Goal: Task Accomplishment & Management: Manage account settings

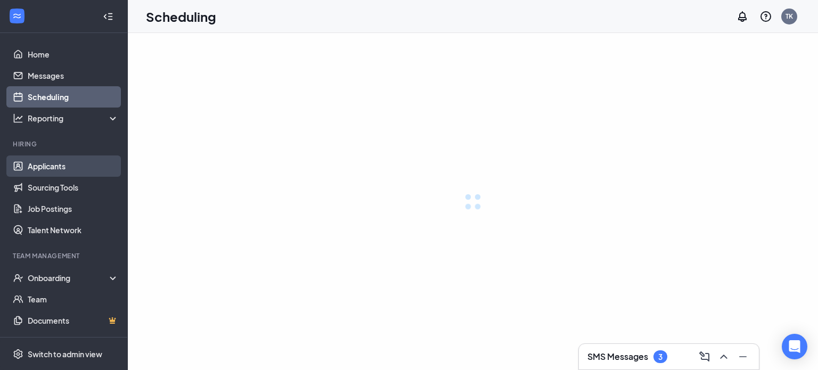
click at [61, 168] on link "Applicants" at bounding box center [73, 165] width 91 height 21
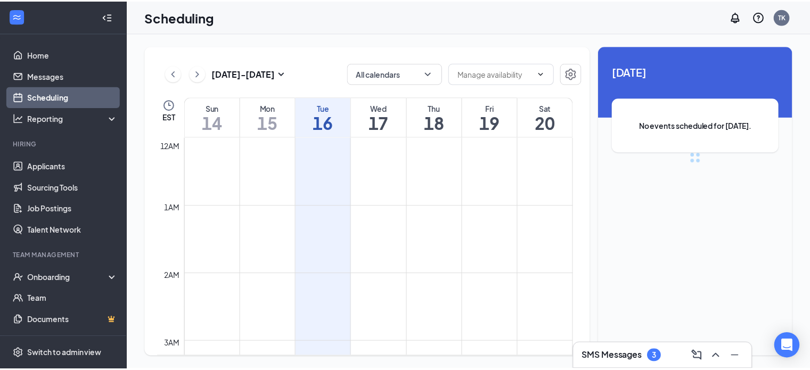
scroll to position [523, 0]
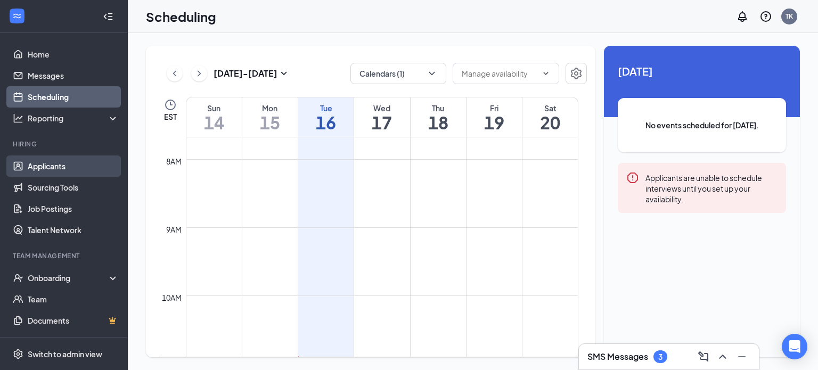
click at [48, 165] on link "Applicants" at bounding box center [73, 165] width 91 height 21
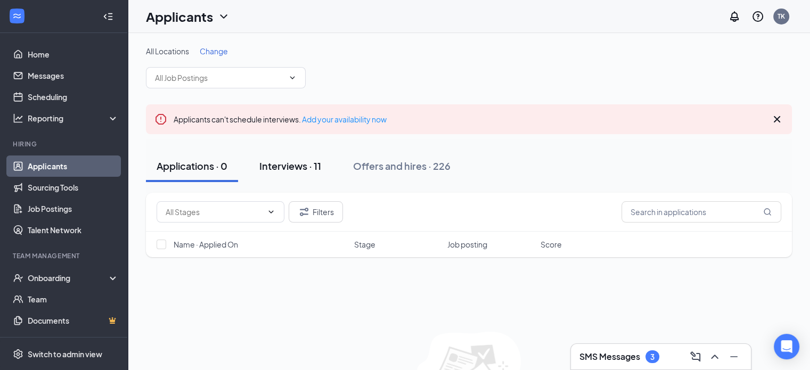
click at [282, 166] on div "Interviews · 11" at bounding box center [290, 165] width 62 height 13
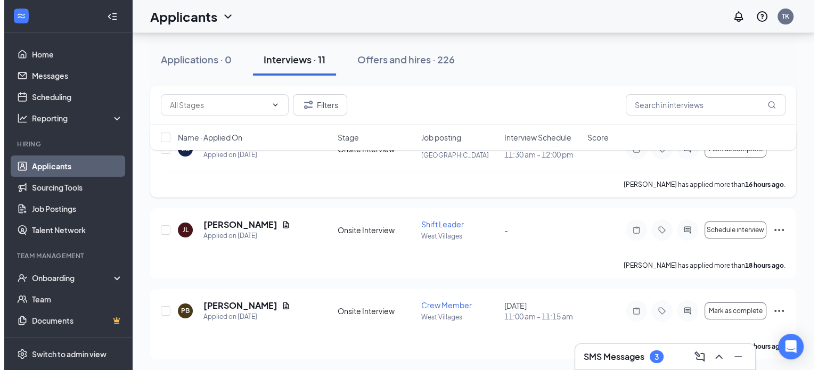
scroll to position [160, 0]
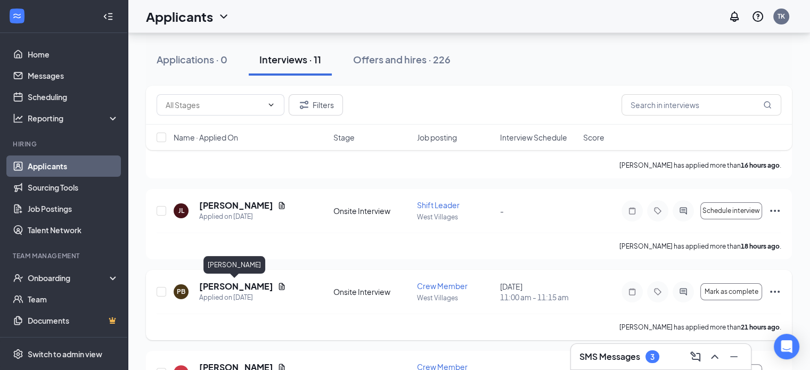
click at [220, 290] on h5 "[PERSON_NAME]" at bounding box center [236, 287] width 74 height 12
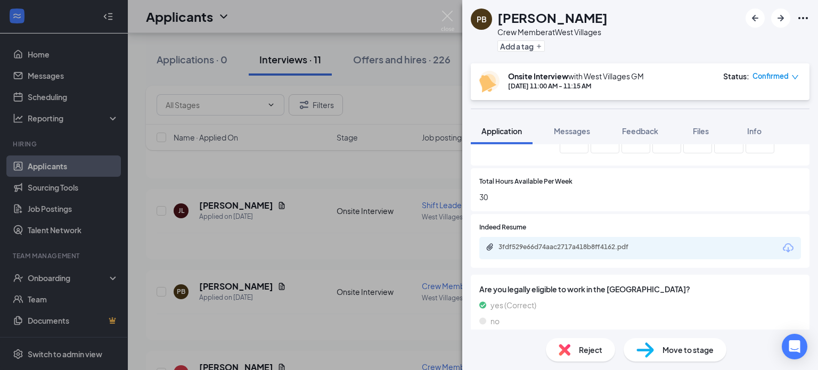
scroll to position [319, 0]
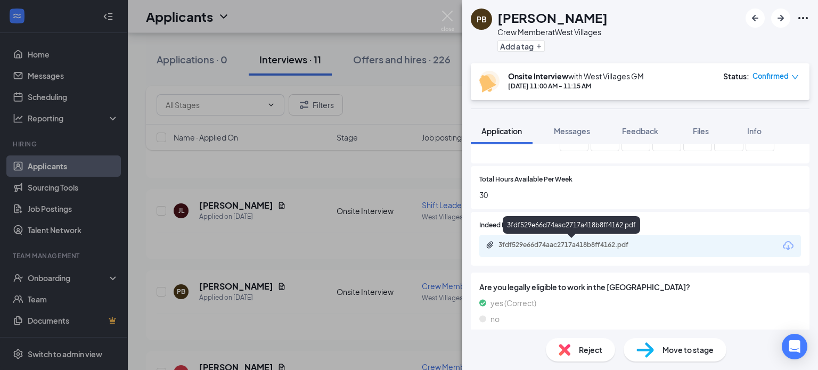
click at [610, 246] on div "3fdf529e66d74aac2717a418b8ff4162.pdf" at bounding box center [572, 245] width 149 height 9
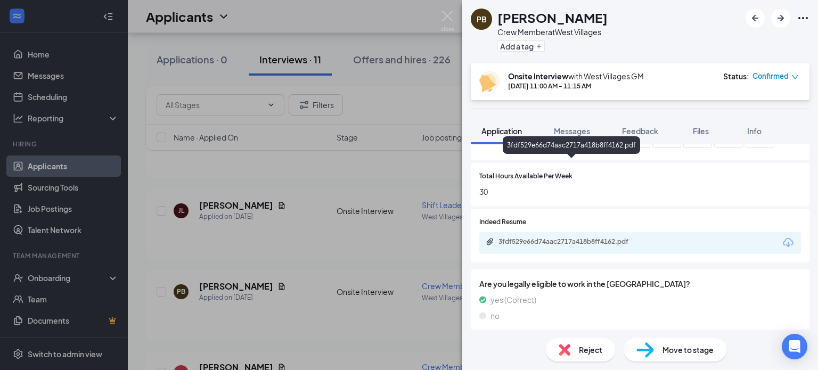
scroll to position [400, 0]
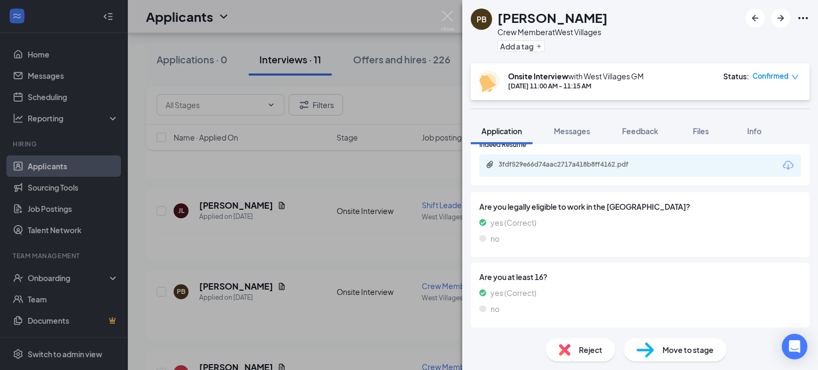
click at [679, 349] on span "Move to stage" at bounding box center [687, 350] width 51 height 12
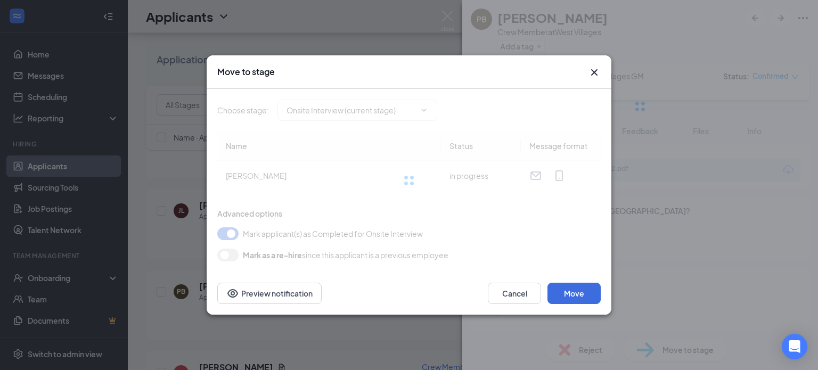
type input "Hiring Complete (final stage)"
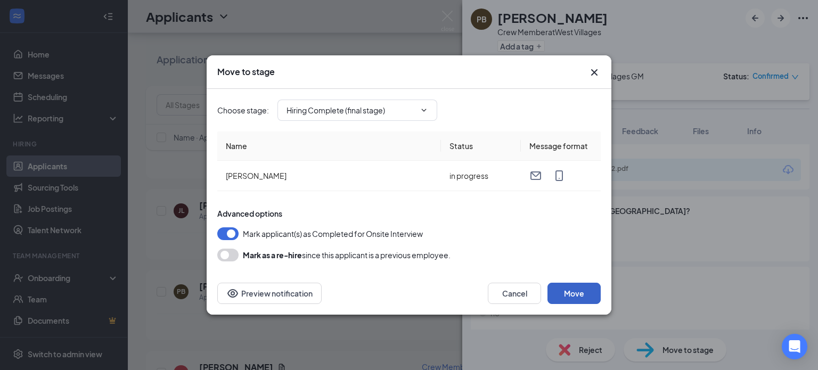
click at [580, 293] on button "Move" at bounding box center [573, 293] width 53 height 21
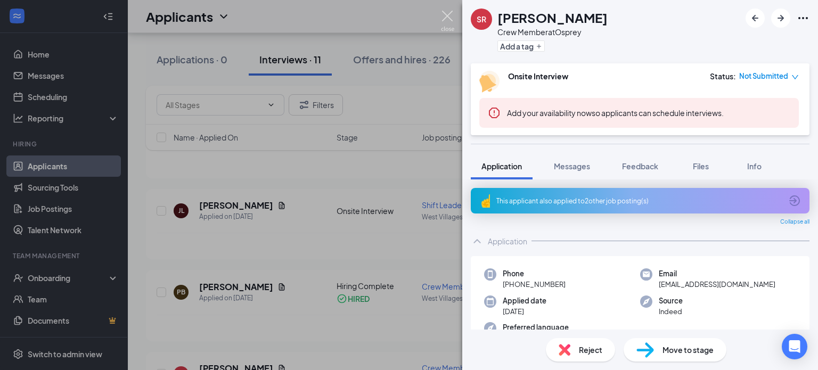
click at [445, 13] on img at bounding box center [447, 21] width 13 height 21
